Goal: Entertainment & Leisure: Consume media (video, audio)

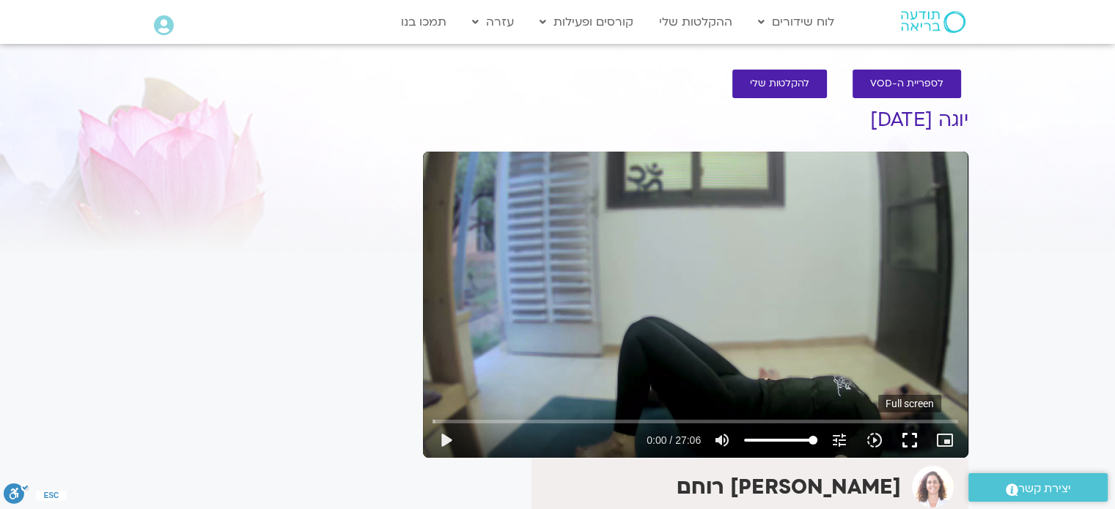
click at [909, 444] on button "fullscreen" at bounding box center [909, 440] width 35 height 35
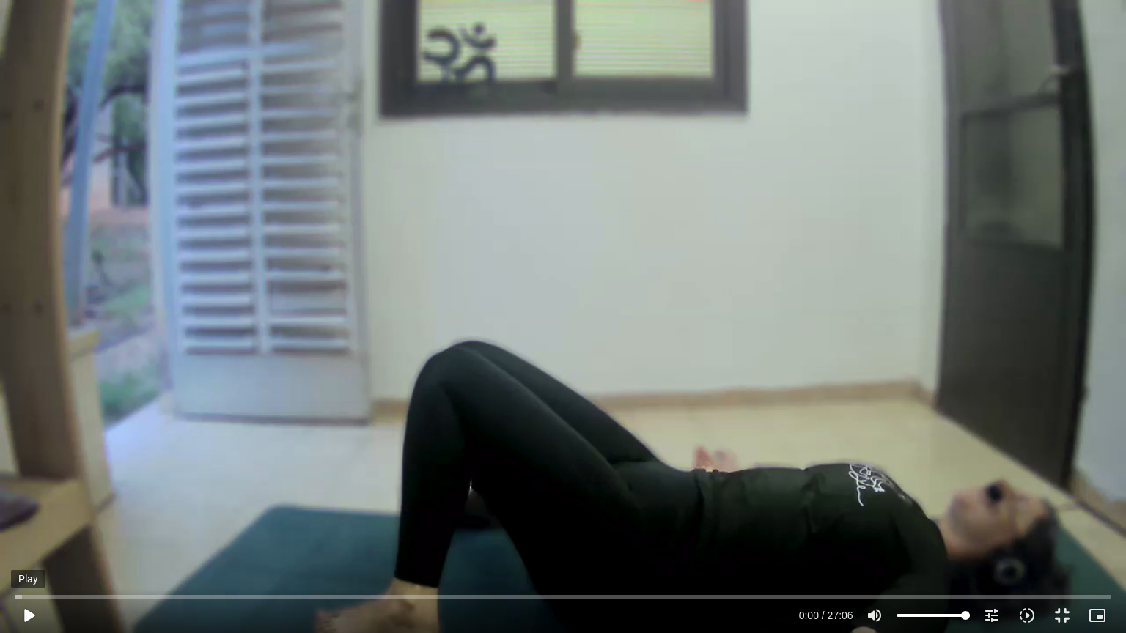
click at [29, 509] on button "play_arrow" at bounding box center [28, 615] width 35 height 35
click at [23, 509] on button "pause" at bounding box center [28, 615] width 35 height 35
click at [32, 509] on button "play_arrow" at bounding box center [28, 615] width 35 height 35
click at [21, 509] on input "Seek" at bounding box center [562, 596] width 1094 height 9
click at [29, 509] on button "pause" at bounding box center [28, 615] width 35 height 35
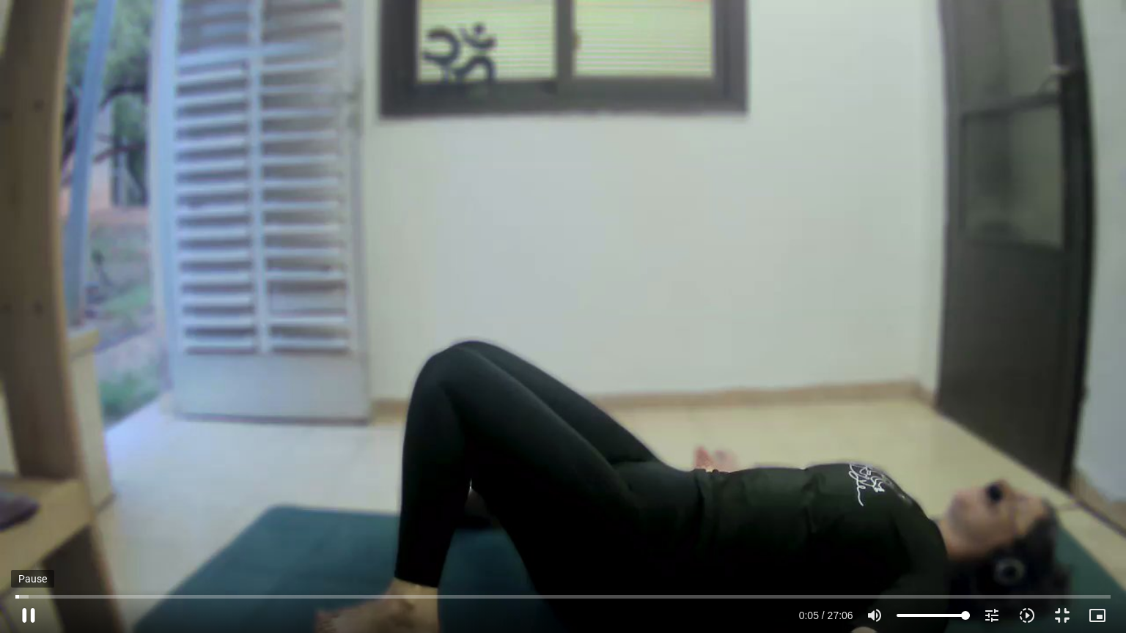
type input "5.463291"
click at [29, 509] on button "play_arrow" at bounding box center [28, 615] width 35 height 35
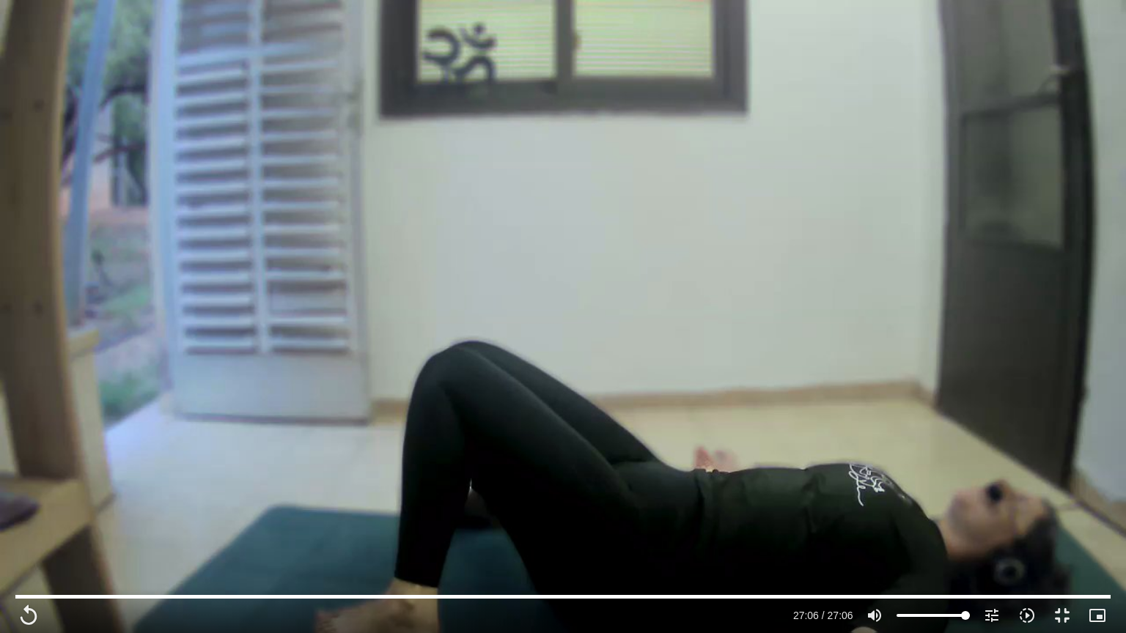
click at [173, 233] on div "Skip Ad 0:01 replay 27:06 / 27:06 volume_up Mute tune Resolution Auto 720p slow…" at bounding box center [563, 316] width 1126 height 633
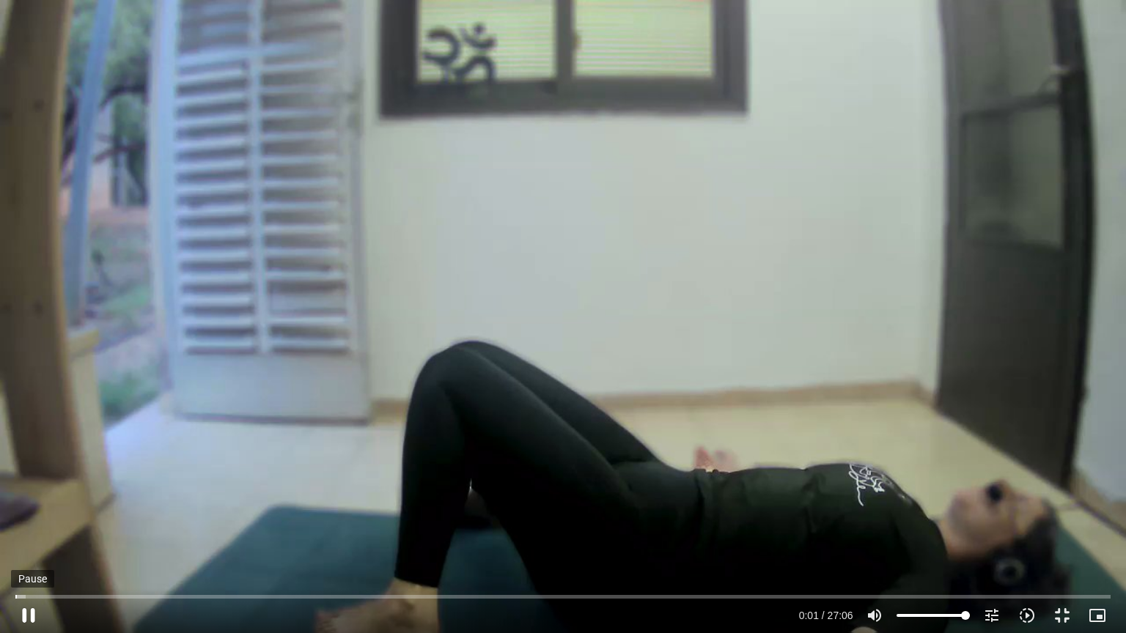
click at [23, 509] on button "pause" at bounding box center [28, 615] width 35 height 35
type input "1.951922"
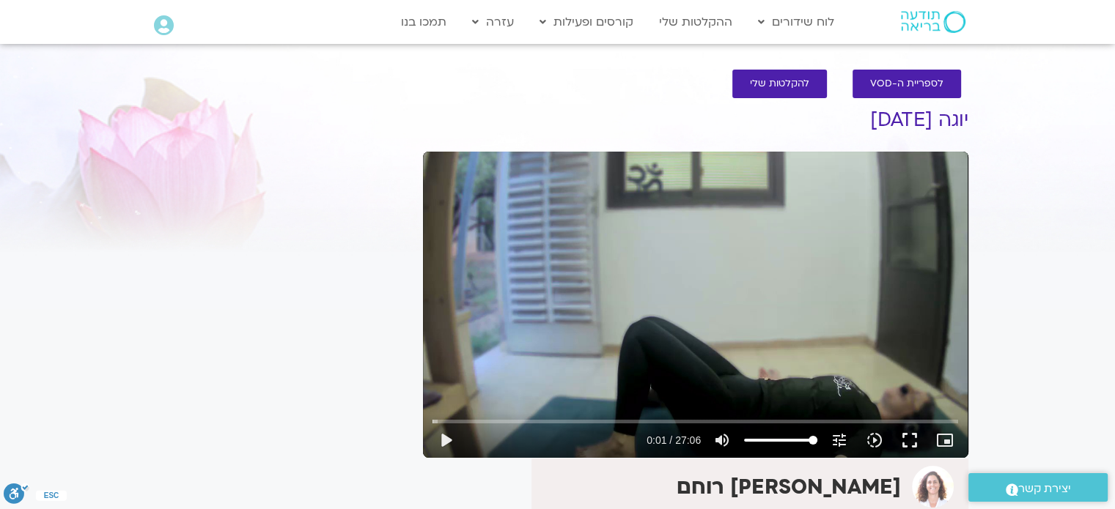
click at [1039, 137] on section "לספריית ה-VOD להקלטות שלי יוגה [DATE] אורנה סמלסון רוחם מטפלת ביוגה תרפיה, מנחת…" at bounding box center [557, 370] width 1115 height 631
